Goal: Communication & Community: Answer question/provide support

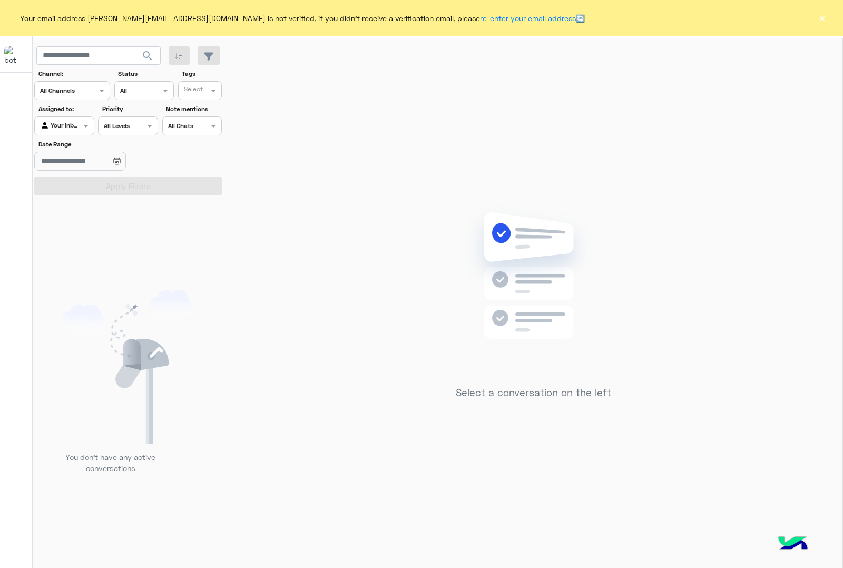
click at [823, 20] on button "×" at bounding box center [822, 18] width 11 height 11
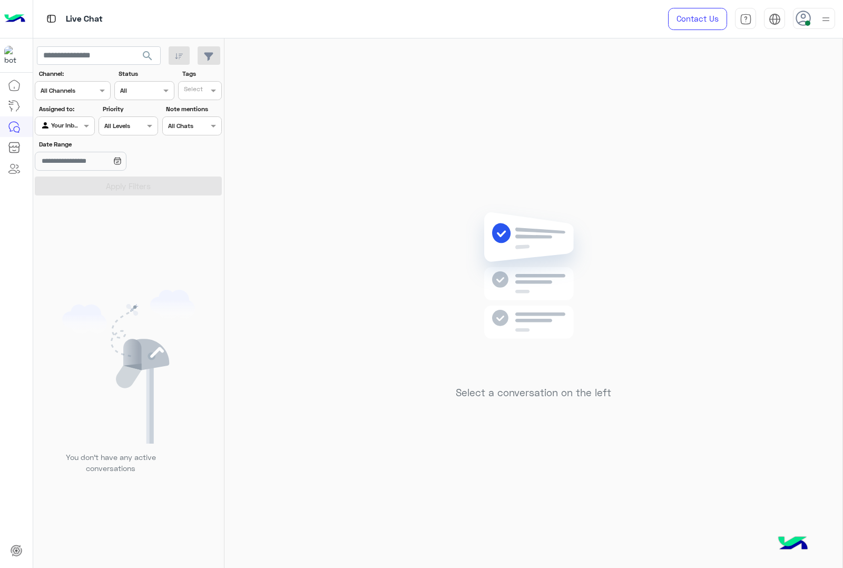
click at [829, 24] on img at bounding box center [826, 19] width 13 height 13
click at [829, 24] on img at bounding box center [826, 20] width 12 height 12
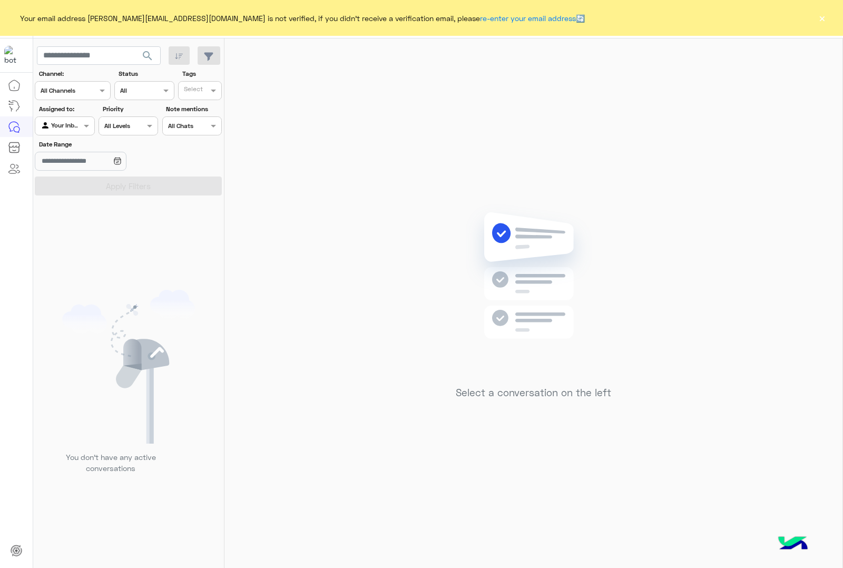
click at [823, 21] on button "×" at bounding box center [822, 18] width 11 height 11
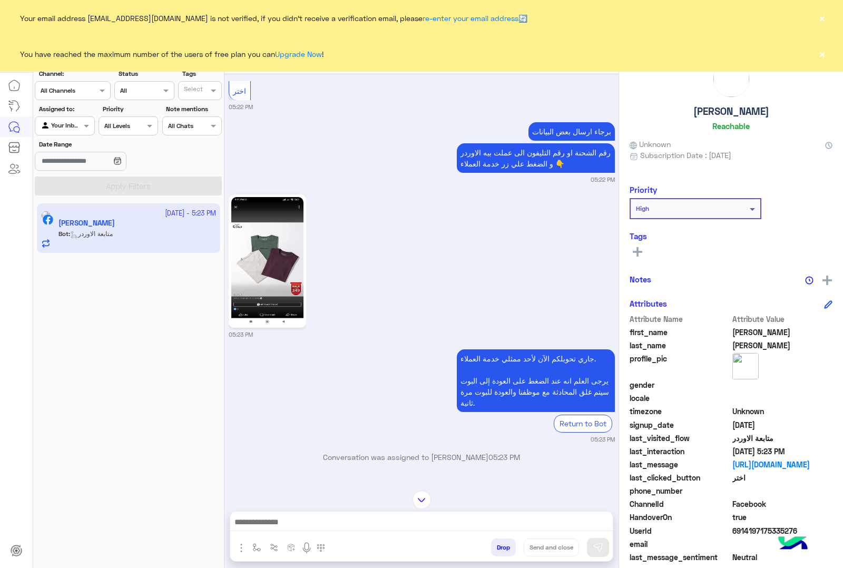
scroll to position [1126, 0]
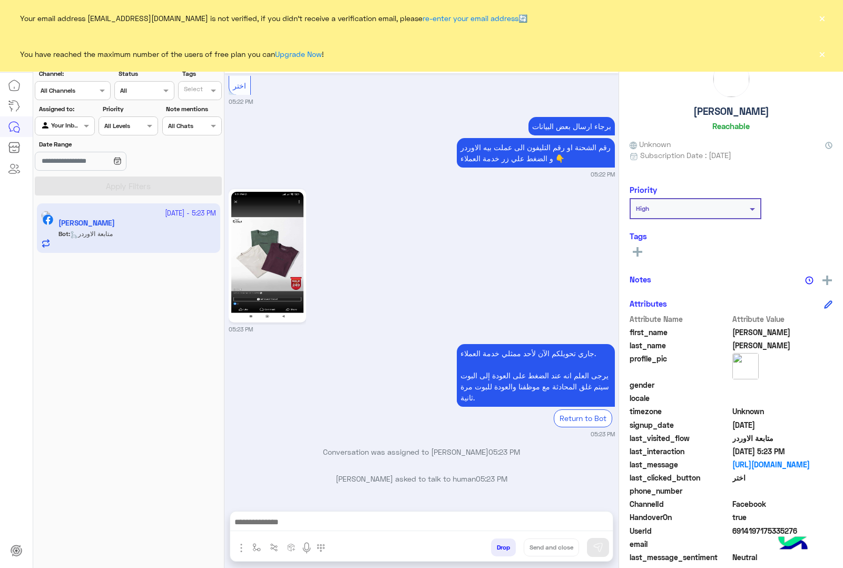
click at [822, 53] on button "×" at bounding box center [822, 53] width 11 height 11
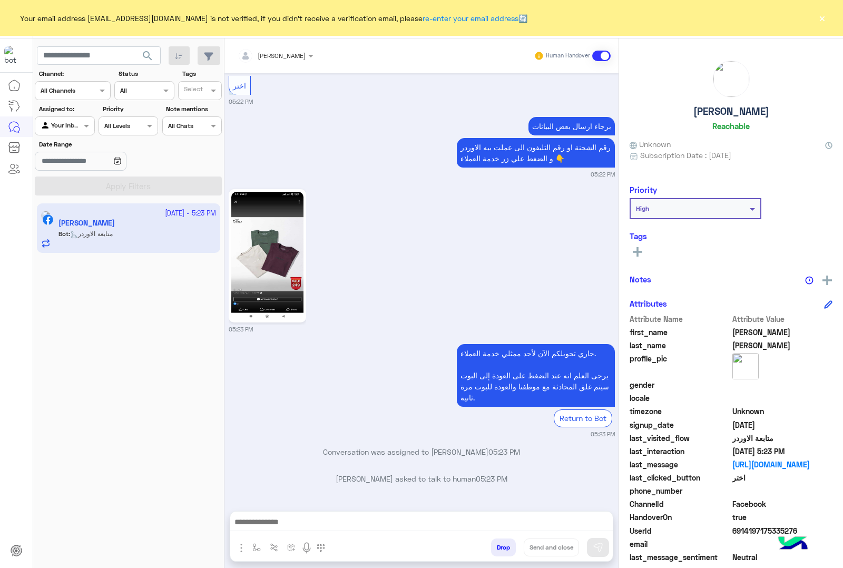
click at [824, 18] on button "×" at bounding box center [822, 18] width 11 height 11
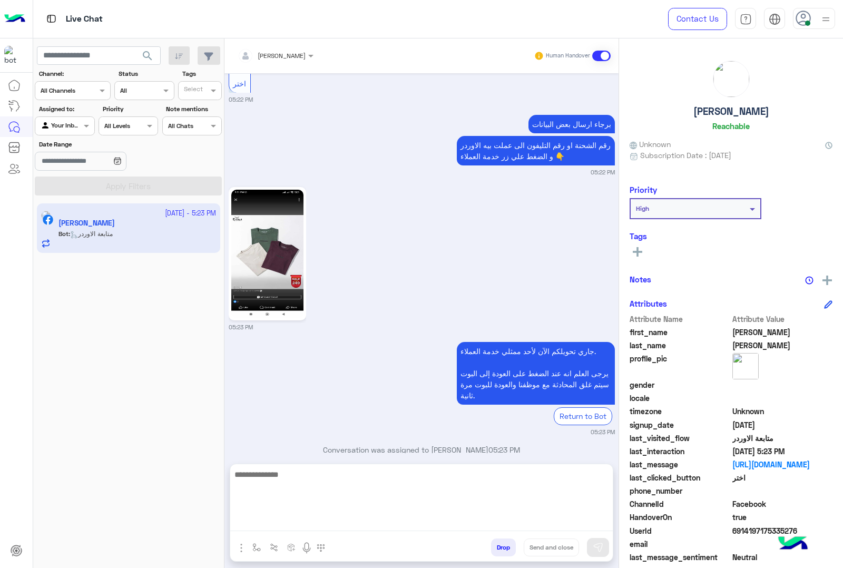
click at [418, 517] on textarea at bounding box center [421, 499] width 383 height 63
type textarea "**********"
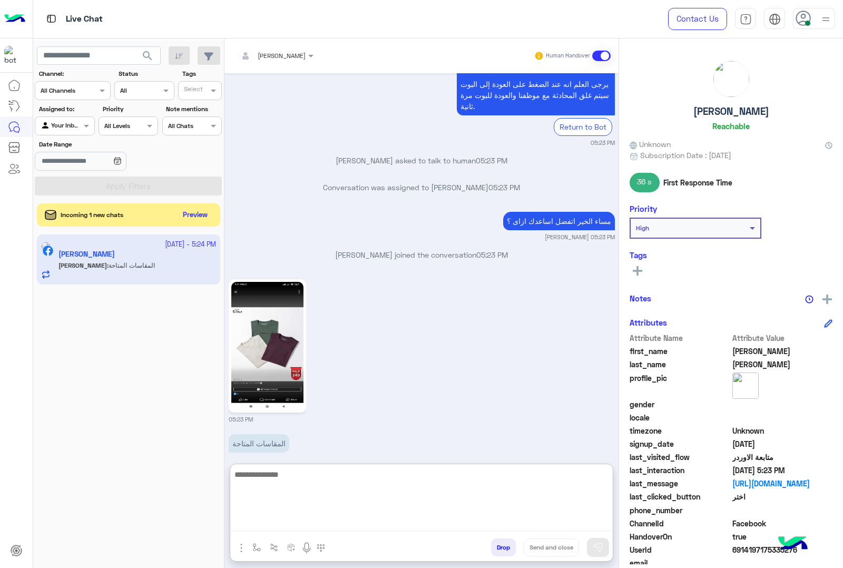
scroll to position [1436, 0]
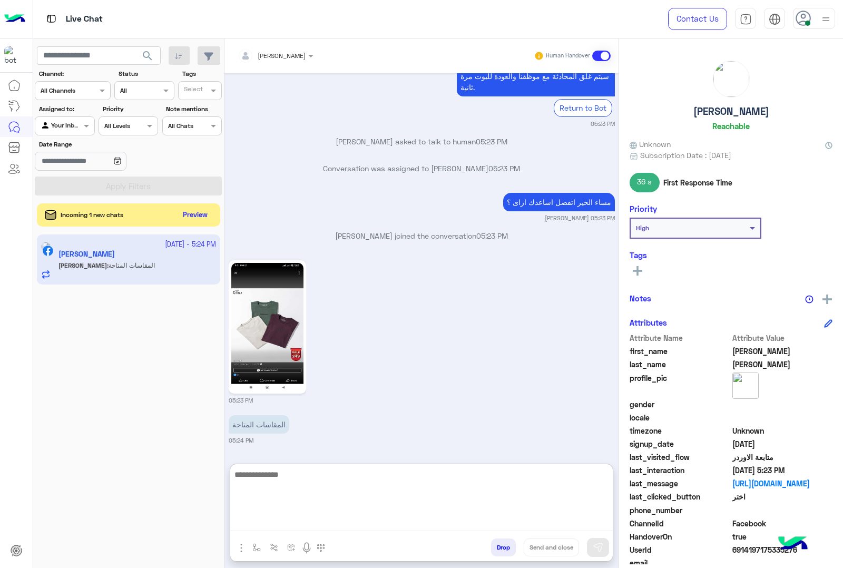
click at [357, 491] on textarea at bounding box center [421, 499] width 383 height 63
paste textarea "**********"
type textarea "**********"
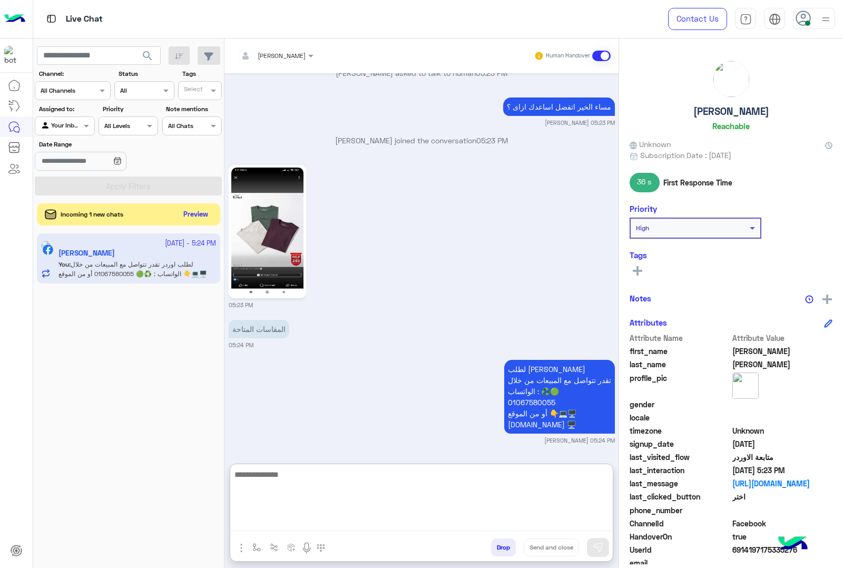
click at [190, 211] on button "Preview" at bounding box center [196, 215] width 33 height 14
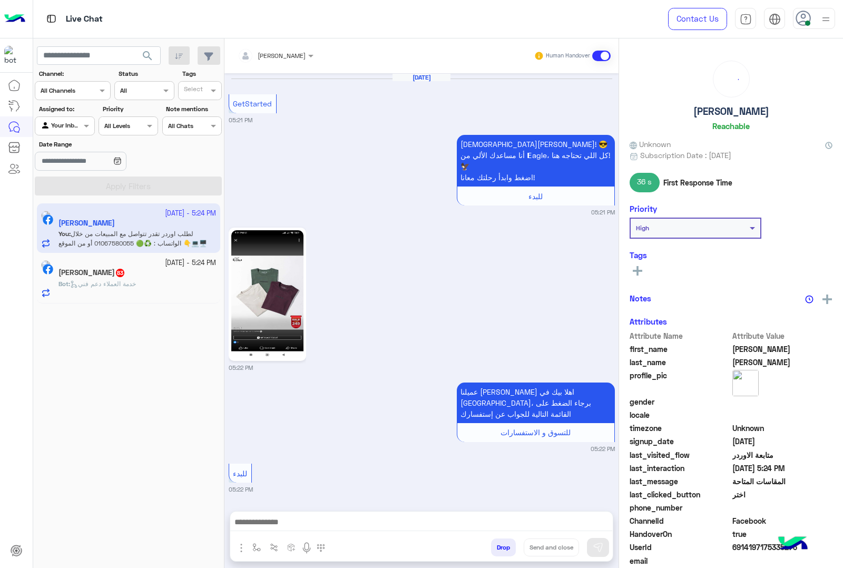
scroll to position [1484, 0]
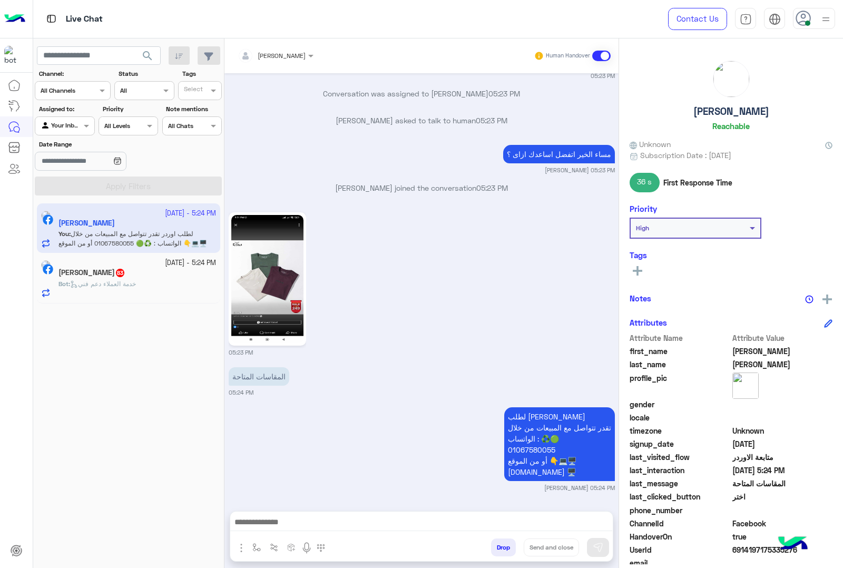
click at [136, 287] on span "خدمة العملاء دعم فني" at bounding box center [103, 284] width 66 height 8
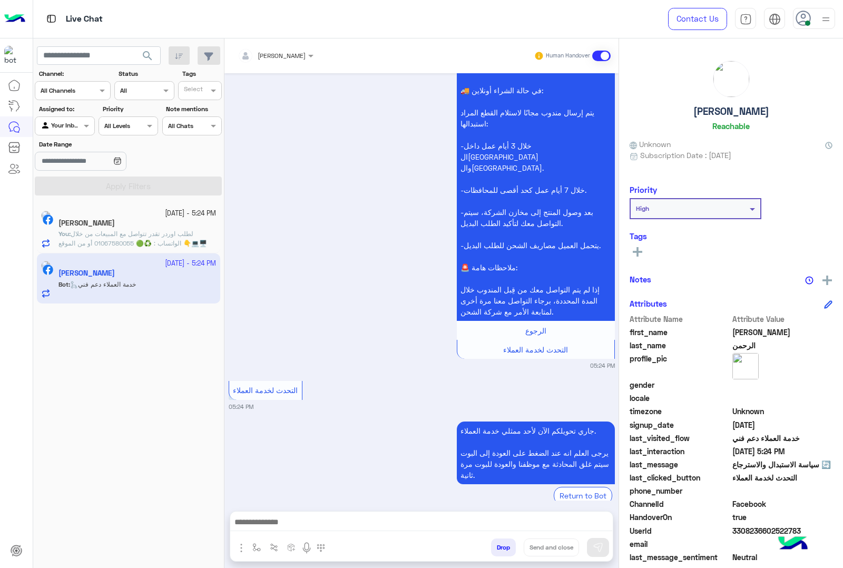
scroll to position [1733, 0]
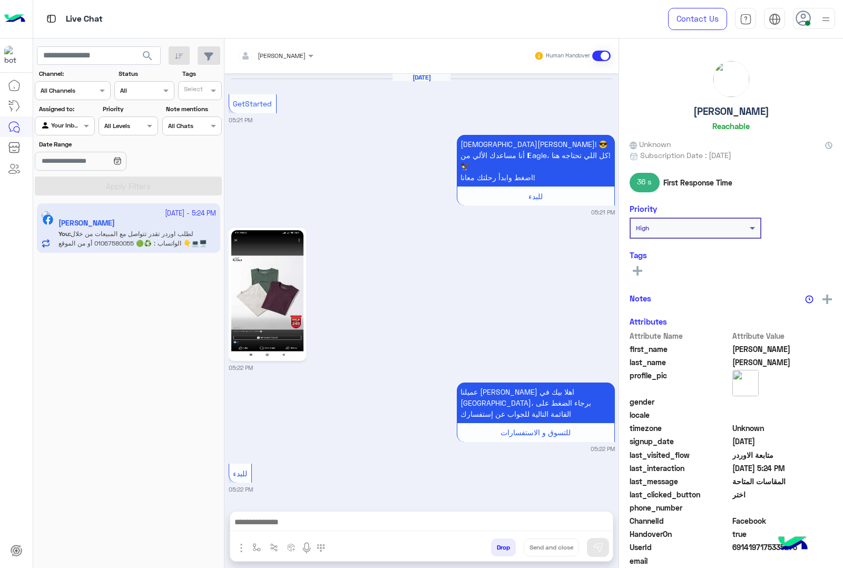
scroll to position [1484, 0]
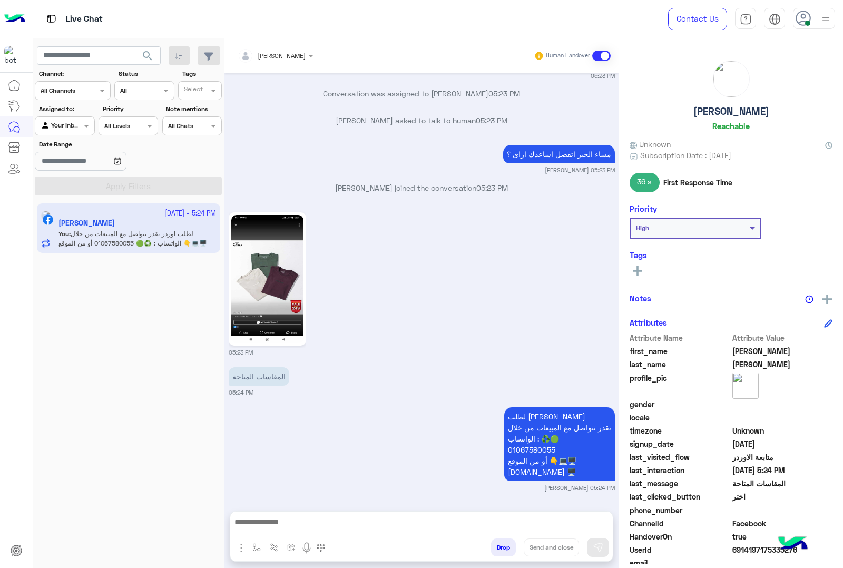
click at [746, 109] on h5 "Mohamed Abo Amer" at bounding box center [732, 111] width 76 height 12
click at [129, 324] on div "3 October - 5:24 PM Mohamed Abo Amer You : لطلب اوردر تقدر تتواصل مع المبيعات م…" at bounding box center [128, 386] width 191 height 373
click at [725, 114] on h5 "Mohamed Abo Amer" at bounding box center [732, 111] width 76 height 12
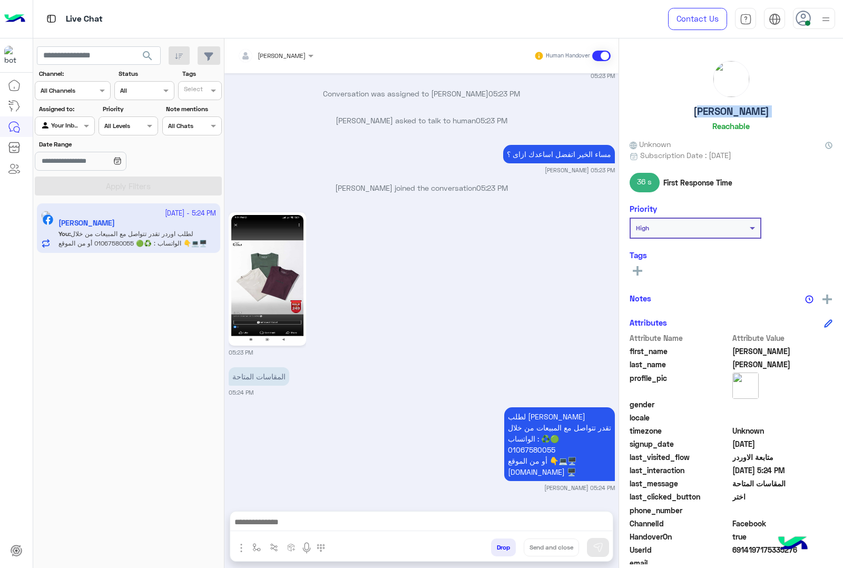
click at [725, 114] on h5 "Mohamed Abo Amer" at bounding box center [732, 111] width 76 height 12
copy h5 "Mohamed Abo Amer"
click at [743, 549] on span "6914197175335276" at bounding box center [783, 550] width 101 height 11
copy span "6914197175335276"
